Goal: Book appointment/travel/reservation

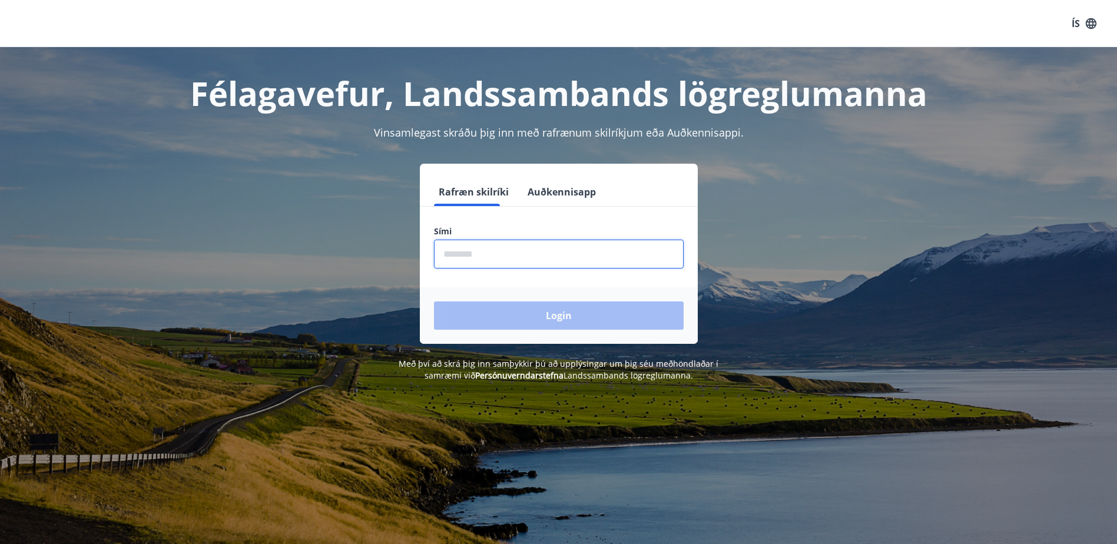
click at [542, 263] on input "phone" at bounding box center [559, 254] width 250 height 29
type input "********"
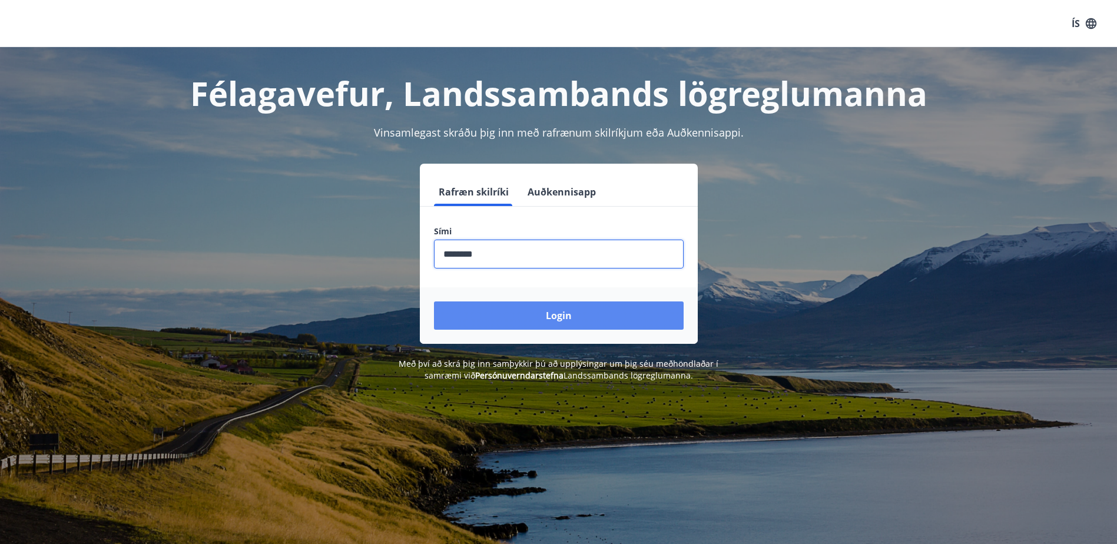
click at [536, 309] on button "Login" at bounding box center [559, 316] width 250 height 28
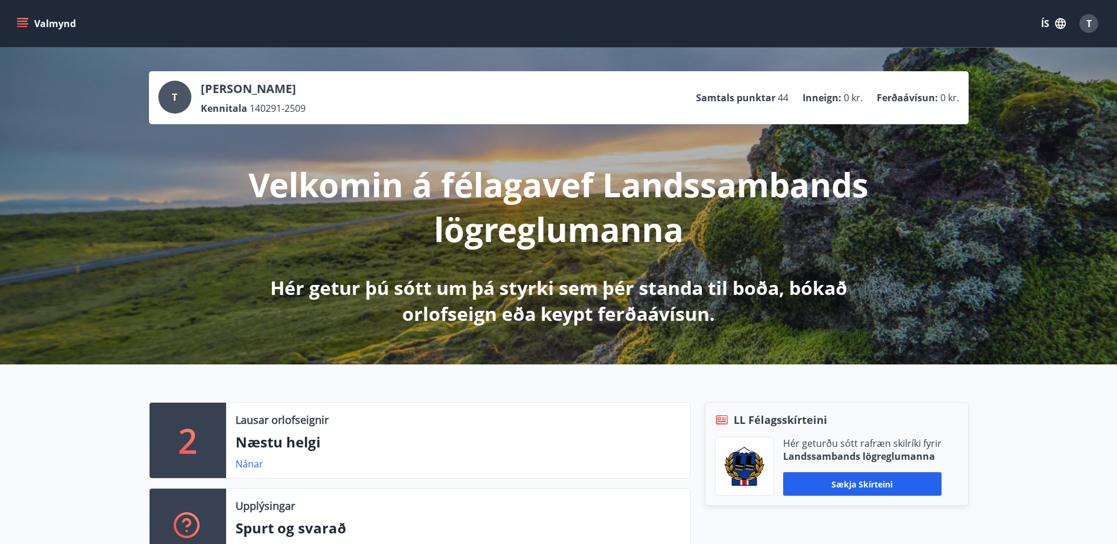
click at [32, 25] on button "Valmynd" at bounding box center [47, 23] width 67 height 21
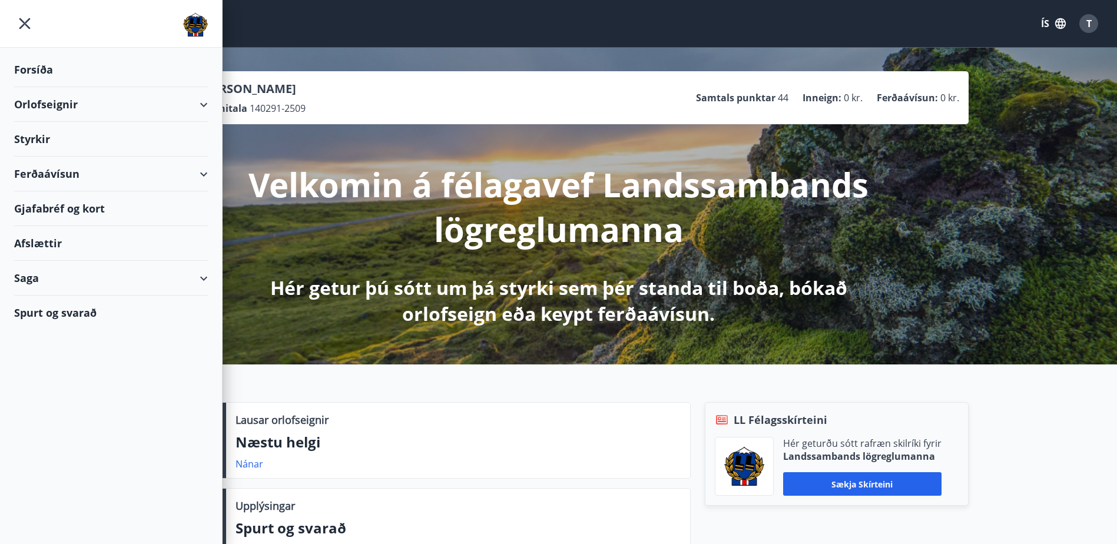
click at [186, 104] on div "Orlofseignir" at bounding box center [111, 104] width 194 height 35
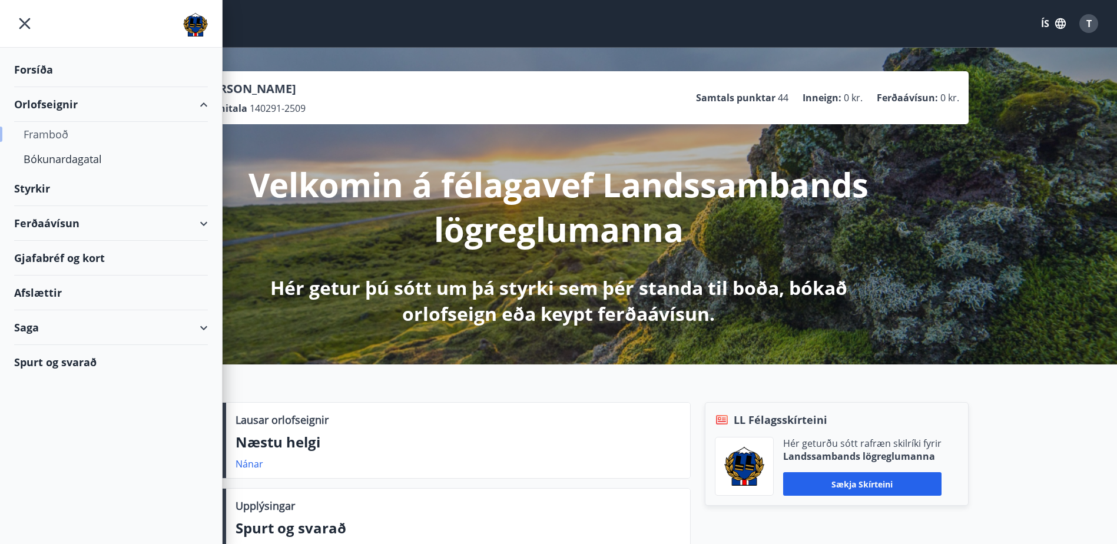
click at [52, 145] on div "Framboð" at bounding box center [111, 134] width 175 height 25
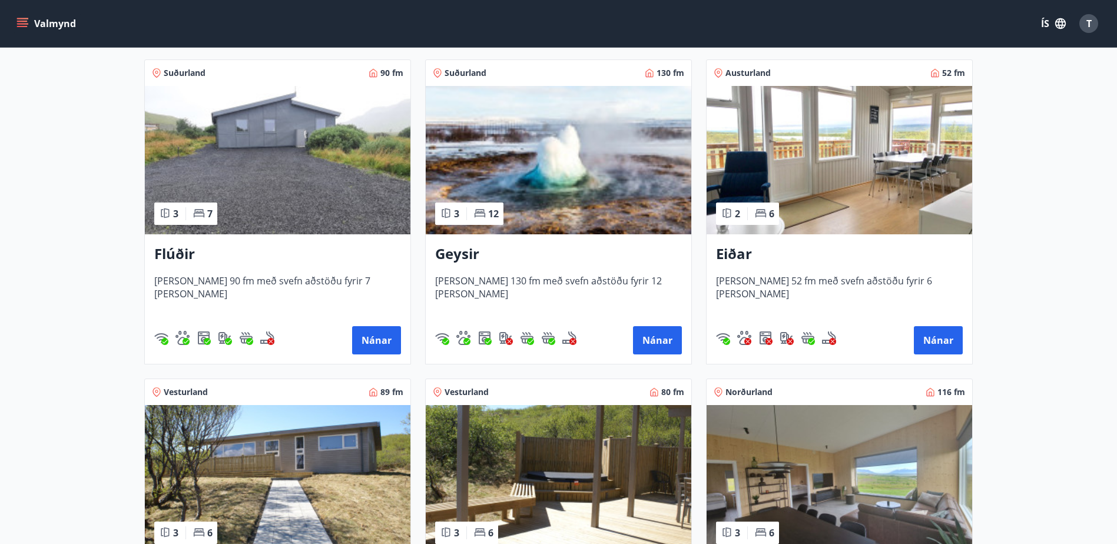
scroll to position [412, 0]
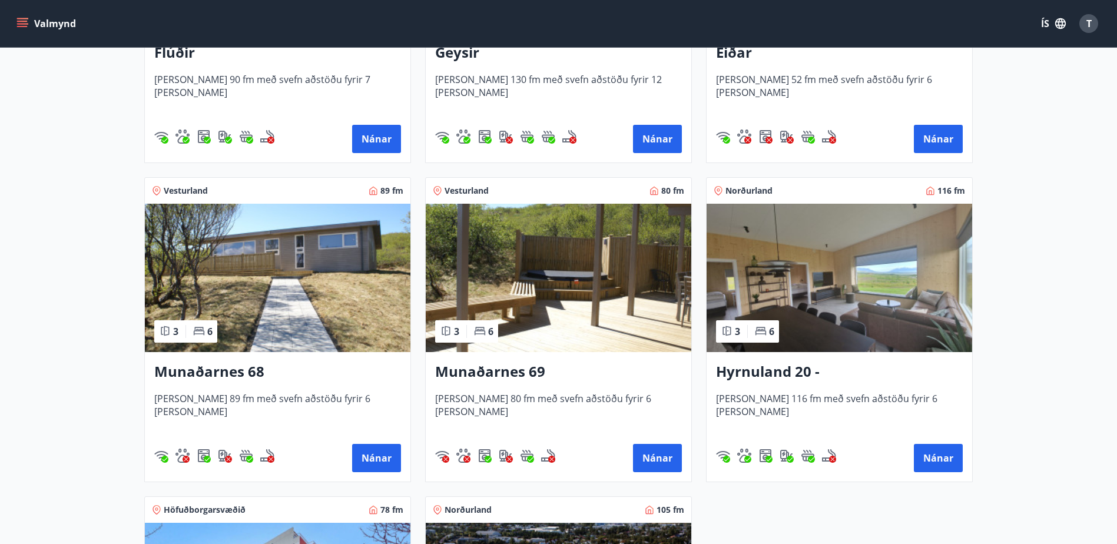
click at [505, 373] on h3 "Munaðarnes 69" at bounding box center [558, 372] width 247 height 21
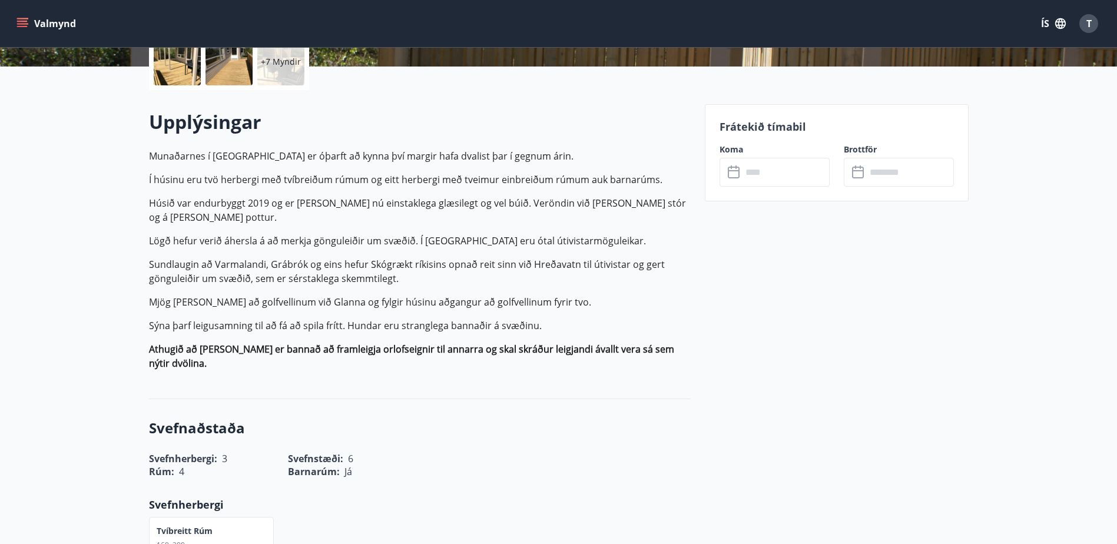
scroll to position [177, 0]
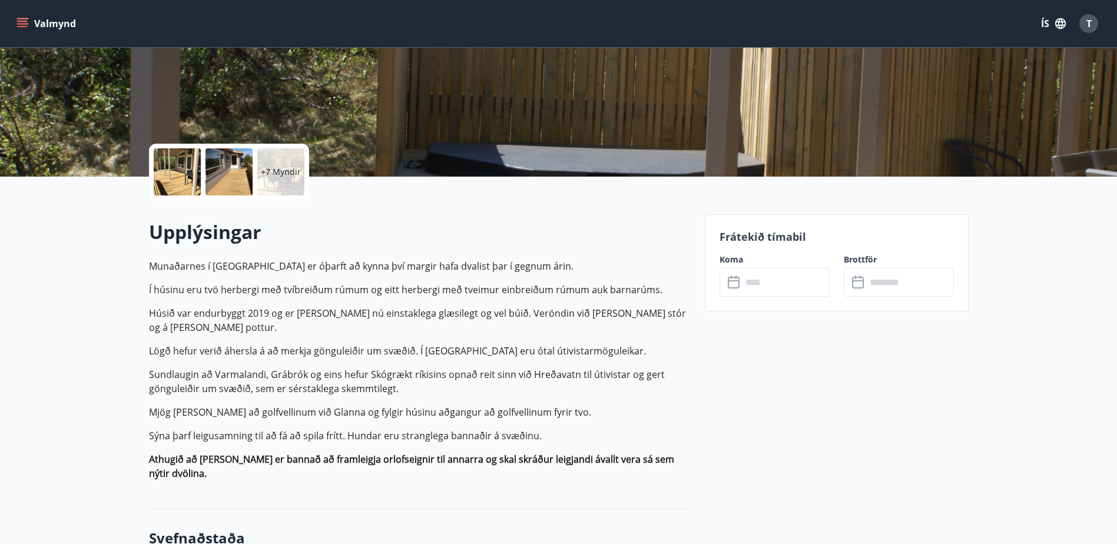
click at [737, 283] on icon at bounding box center [735, 283] width 14 height 14
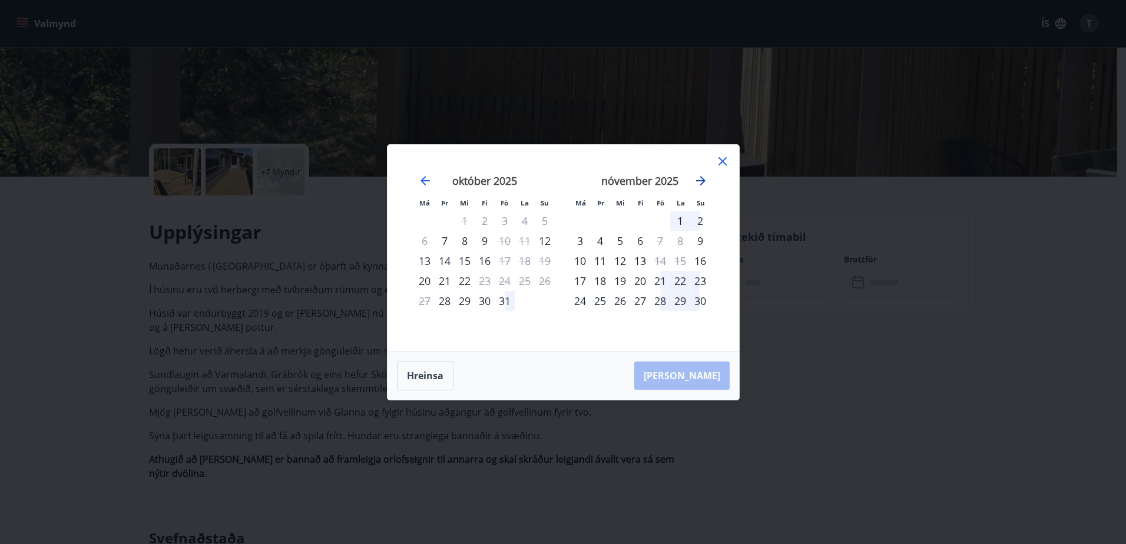
click at [700, 180] on icon "Move forward to switch to the next month." at bounding box center [701, 181] width 14 height 14
click at [660, 259] on div "19" at bounding box center [660, 261] width 20 height 20
click at [647, 263] on div "18" at bounding box center [640, 261] width 20 height 20
click at [676, 264] on div "20" at bounding box center [680, 261] width 20 height 20
click at [635, 256] on div "18" at bounding box center [640, 261] width 20 height 20
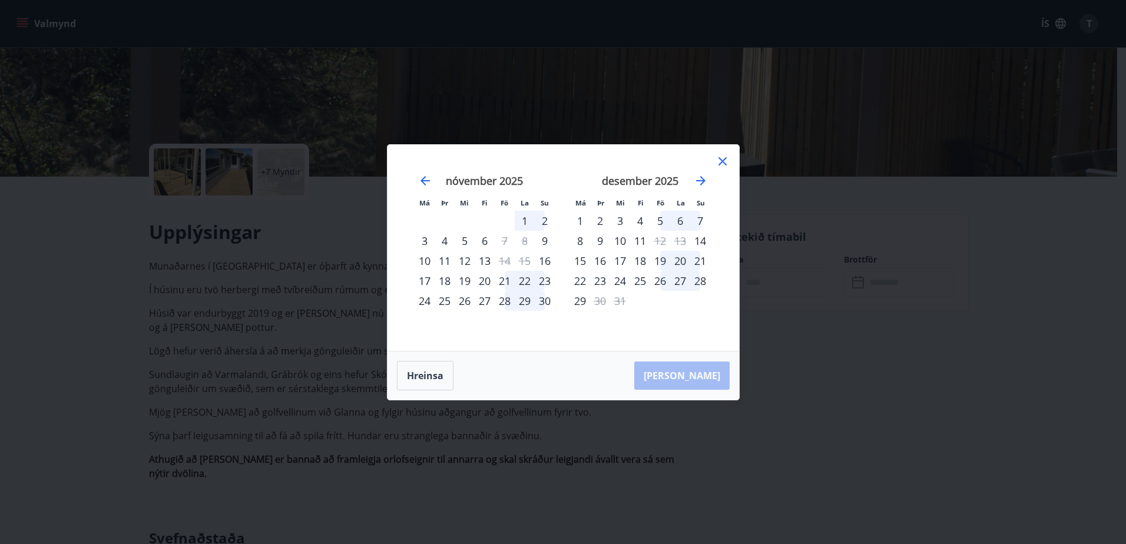
click at [620, 261] on div "17" at bounding box center [620, 261] width 20 height 20
click at [594, 256] on div "16" at bounding box center [600, 261] width 20 height 20
click at [592, 229] on div "2" at bounding box center [600, 221] width 20 height 20
click at [611, 218] on div "3" at bounding box center [620, 221] width 20 height 20
click at [458, 252] on div "12" at bounding box center [465, 261] width 20 height 20
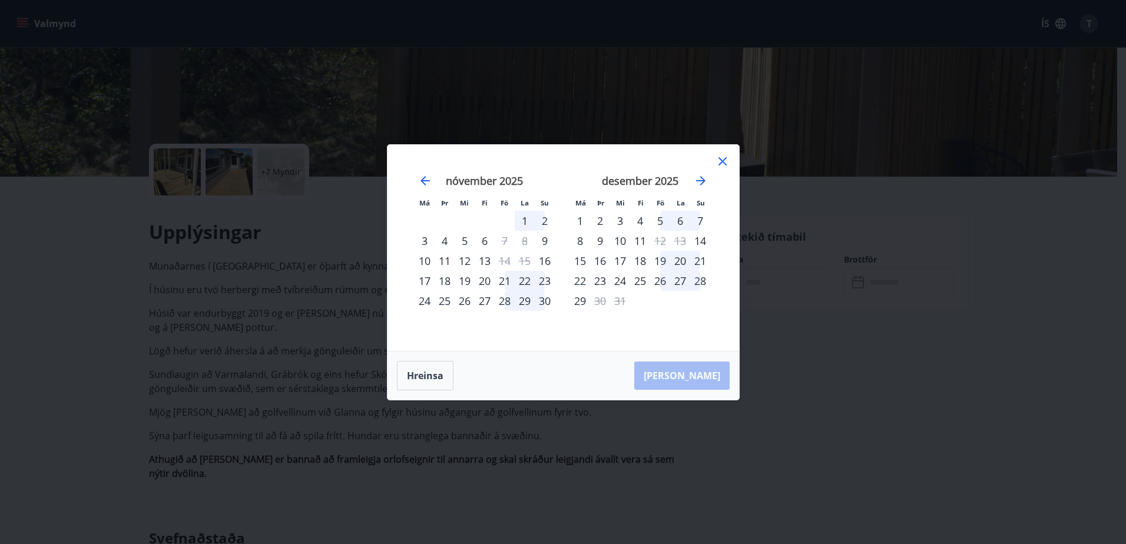
drag, startPoint x: 459, startPoint y: 266, endPoint x: 445, endPoint y: 272, distance: 14.5
click at [456, 267] on div "12" at bounding box center [465, 261] width 20 height 20
click at [442, 274] on div "18" at bounding box center [445, 281] width 20 height 20
click at [697, 179] on icon "Move forward to switch to the next month." at bounding box center [701, 181] width 14 height 14
click at [642, 246] on div "8" at bounding box center [640, 241] width 20 height 20
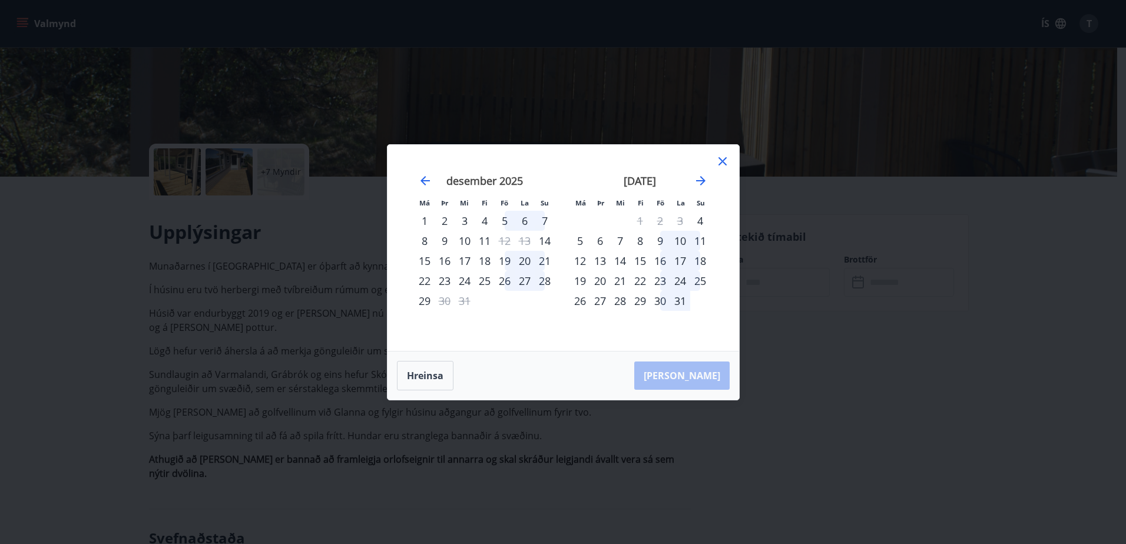
click at [638, 281] on div "22" at bounding box center [640, 281] width 20 height 20
click at [618, 309] on div "28" at bounding box center [620, 301] width 20 height 20
click at [565, 299] on div "[DATE] 1 2 3 4 5 6 7 8 9 10 11 12 13 14 15 16 17 18 19 20 21 22 23 24 25 26 27 …" at bounding box center [639, 255] width 155 height 193
click at [708, 176] on div "[DATE]" at bounding box center [640, 185] width 140 height 52
click at [703, 177] on icon "Move forward to switch to the next month." at bounding box center [701, 181] width 14 height 14
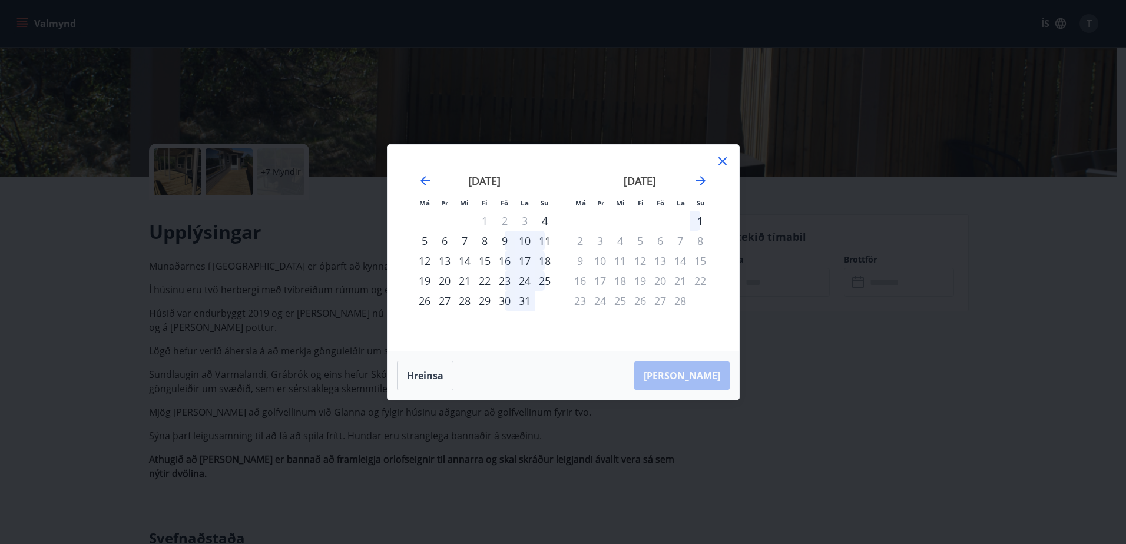
drag, startPoint x: 592, startPoint y: 257, endPoint x: 586, endPoint y: 259, distance: 6.6
click at [591, 257] on div "10" at bounding box center [600, 261] width 20 height 20
click at [567, 252] on div "[DATE] 1 2 3 4 5 6 7 8 9 10 11 12 13 14 15 16 17 18 19 20 21 22 23 24 25 26 27 …" at bounding box center [639, 255] width 155 height 193
click at [498, 262] on div "16" at bounding box center [505, 261] width 20 height 20
click at [521, 260] on div "17" at bounding box center [525, 261] width 20 height 20
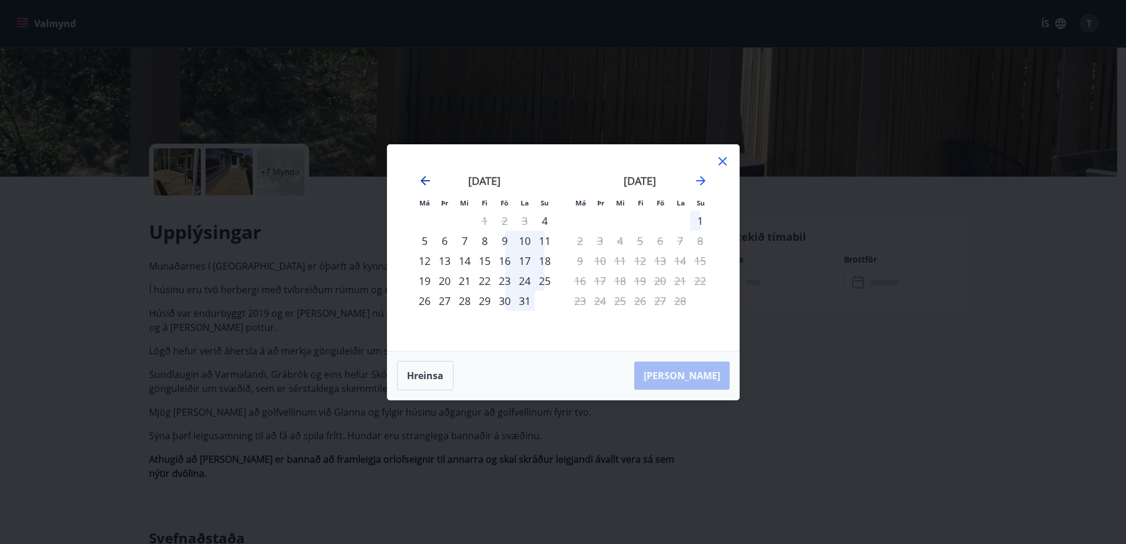
click at [429, 180] on icon "Move backward to switch to the previous month." at bounding box center [425, 181] width 14 height 14
click at [681, 221] on div "6" at bounding box center [680, 221] width 20 height 20
click at [674, 263] on div "20" at bounding box center [680, 261] width 20 height 20
click at [667, 259] on div "19" at bounding box center [660, 261] width 20 height 20
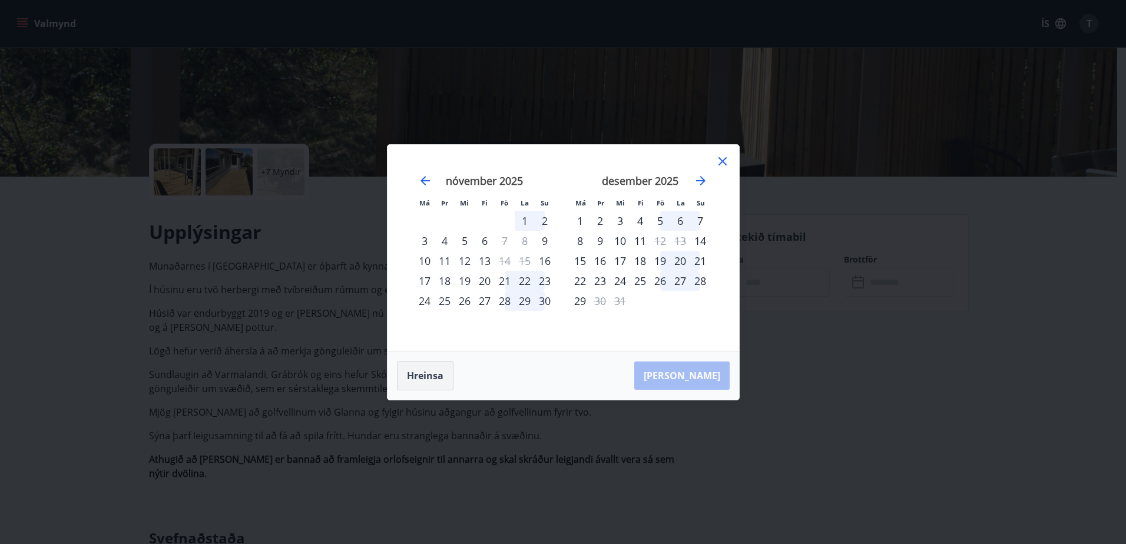
click at [423, 379] on button "Hreinsa" at bounding box center [425, 375] width 57 height 29
click at [703, 179] on icon "Move forward to switch to the next month." at bounding box center [700, 180] width 9 height 9
click at [639, 263] on div "18" at bounding box center [640, 261] width 20 height 20
click at [660, 258] on div "19" at bounding box center [660, 261] width 20 height 20
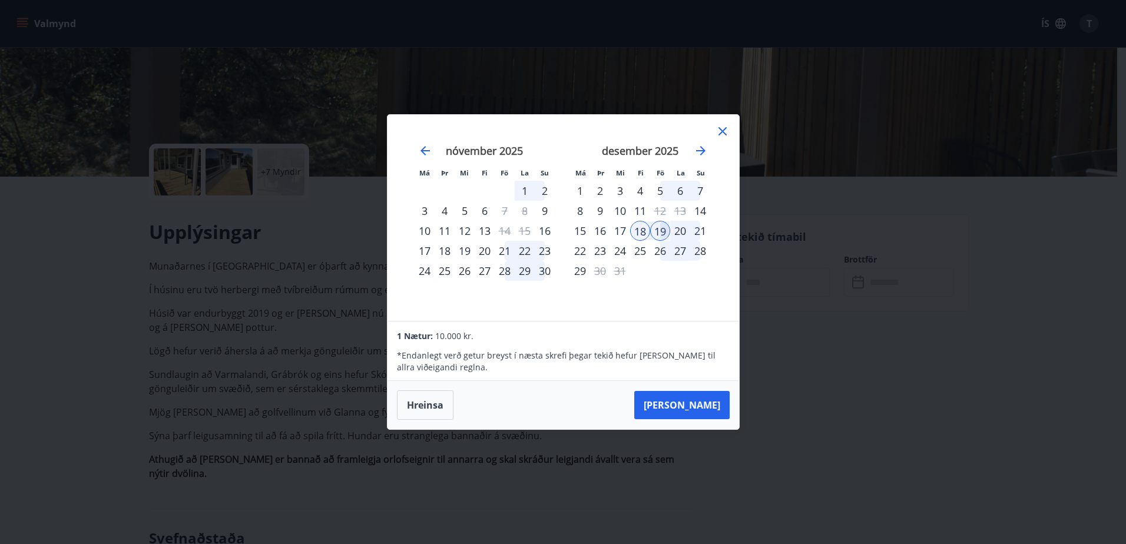
click at [644, 229] on div "18" at bounding box center [640, 231] width 20 height 20
click at [671, 229] on div "20" at bounding box center [680, 231] width 20 height 20
click at [664, 229] on div "19" at bounding box center [660, 231] width 20 height 20
click at [505, 254] on div "21" at bounding box center [505, 251] width 20 height 20
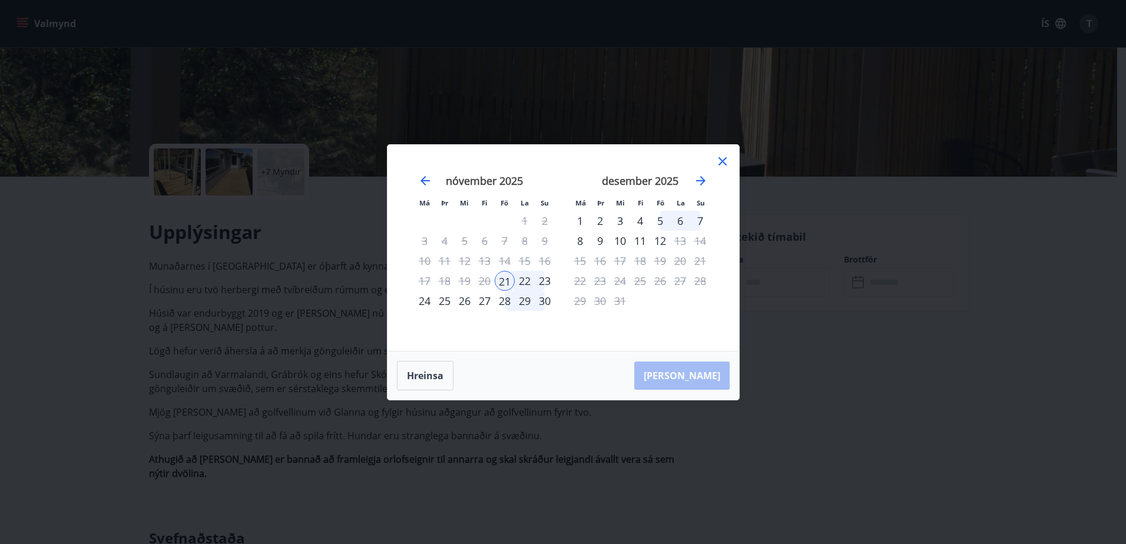
click at [548, 279] on div "23" at bounding box center [545, 281] width 20 height 20
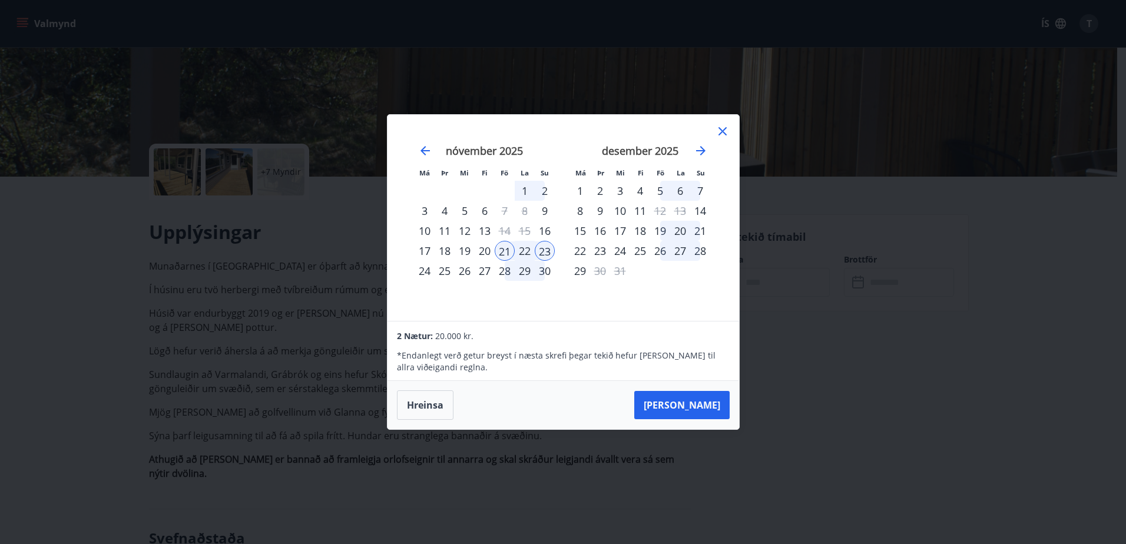
click at [720, 130] on icon at bounding box center [723, 131] width 14 height 14
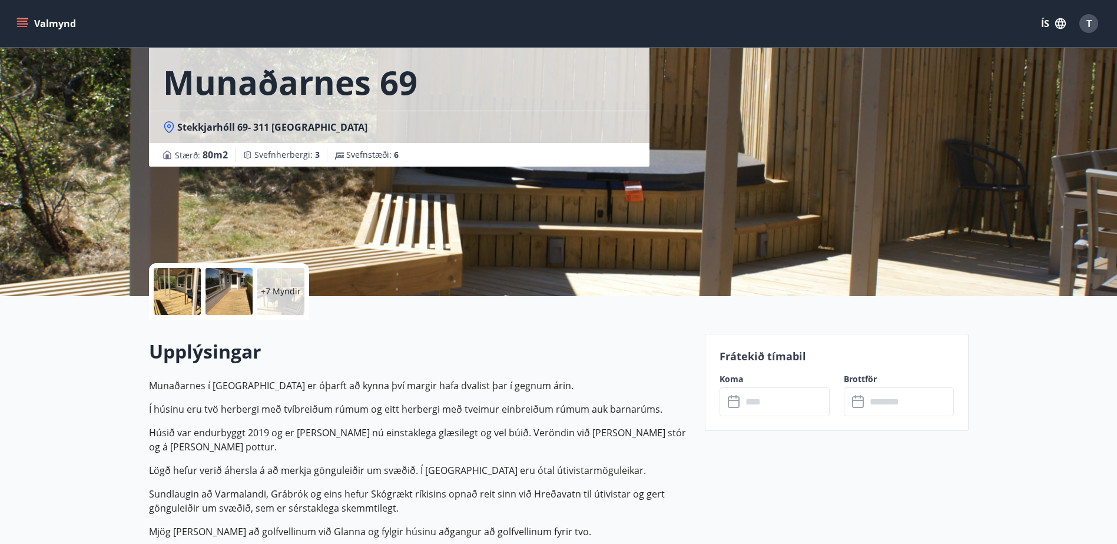
scroll to position [0, 0]
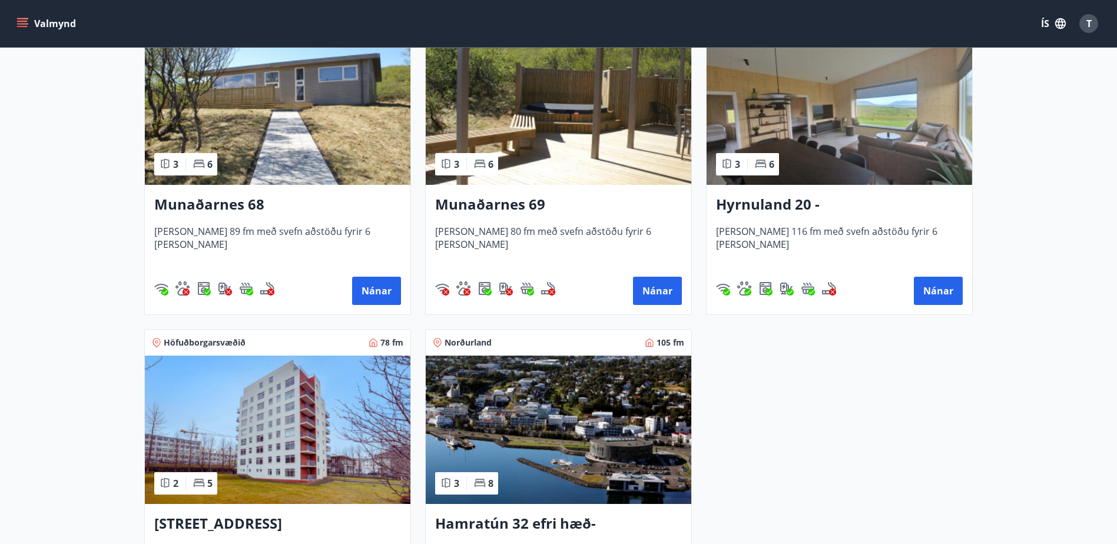
scroll to position [589, 0]
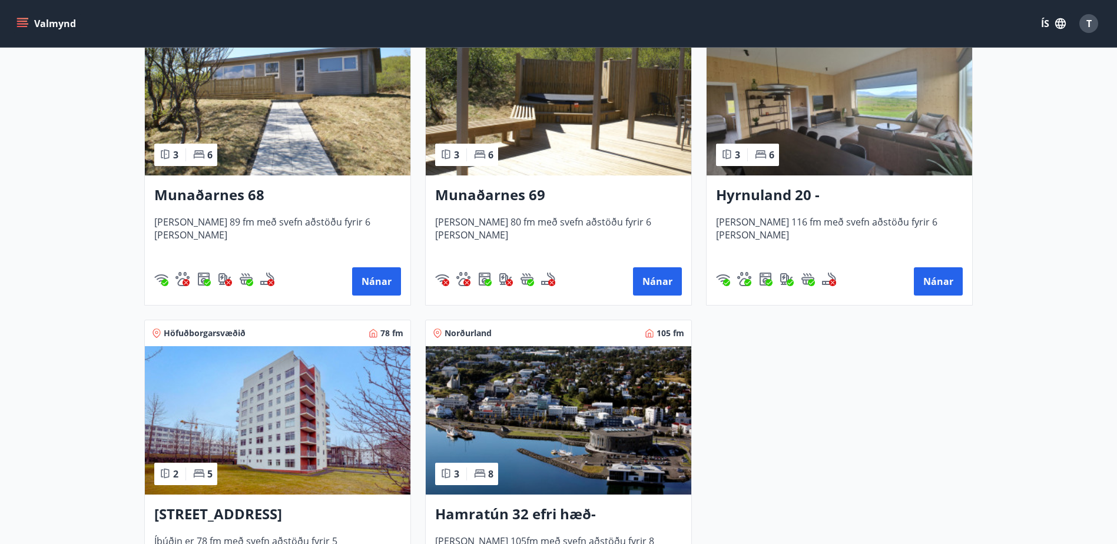
click at [221, 187] on h3 "Munaðarnes 68" at bounding box center [277, 195] width 247 height 21
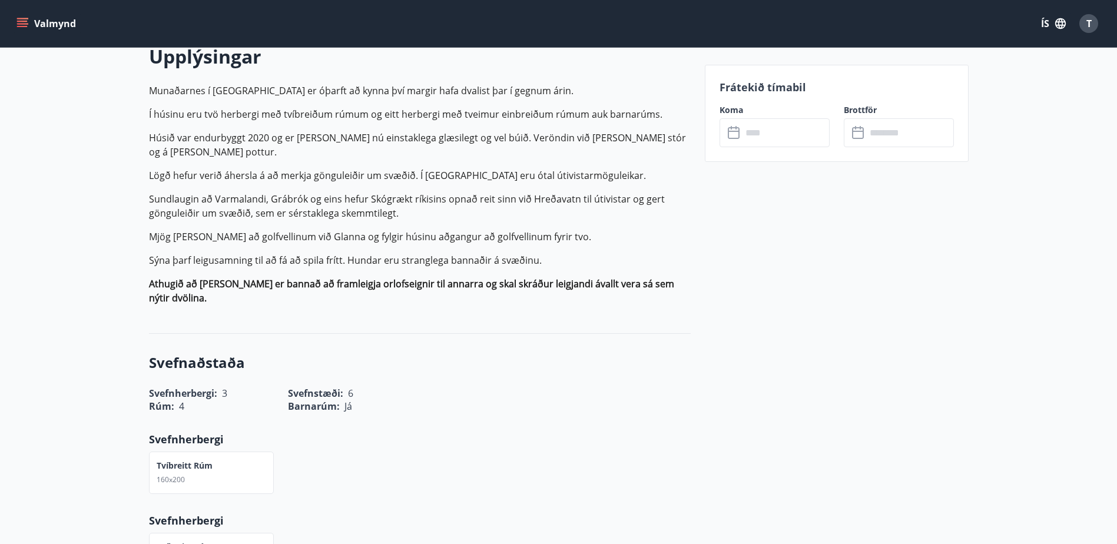
scroll to position [353, 0]
click at [730, 131] on icon at bounding box center [734, 131] width 12 height 1
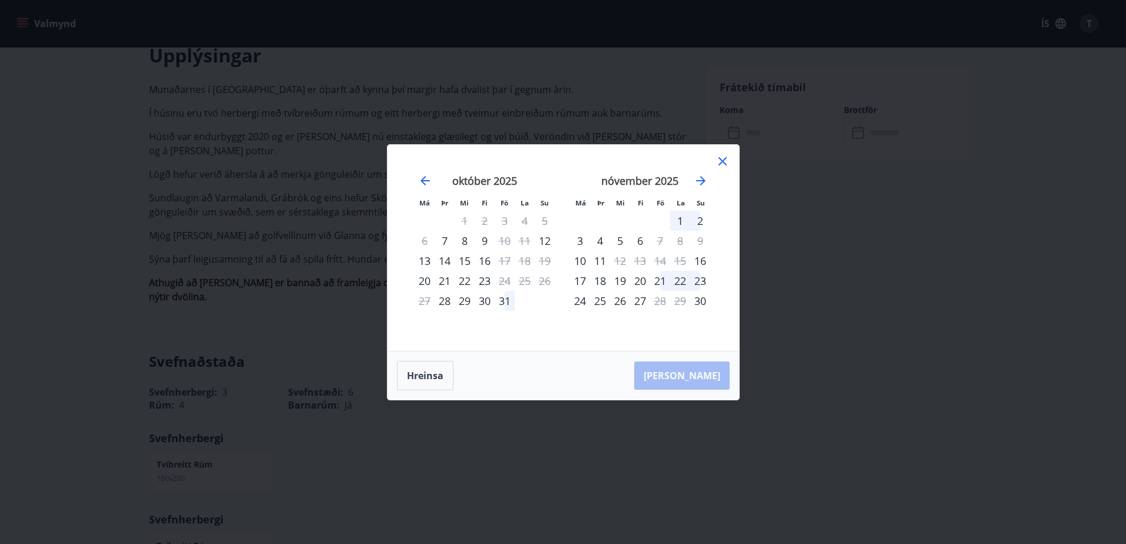
click at [721, 165] on icon at bounding box center [723, 161] width 14 height 14
